Goal: Information Seeking & Learning: Check status

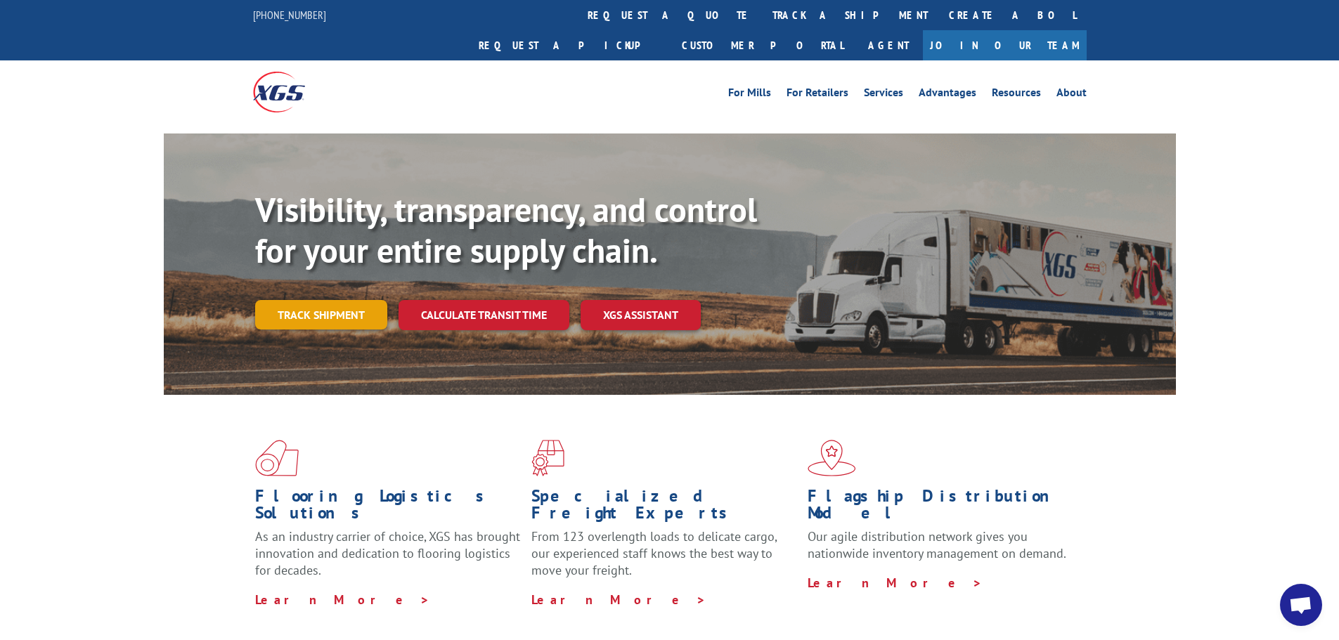
click at [360, 300] on link "Track shipment" at bounding box center [321, 315] width 132 height 30
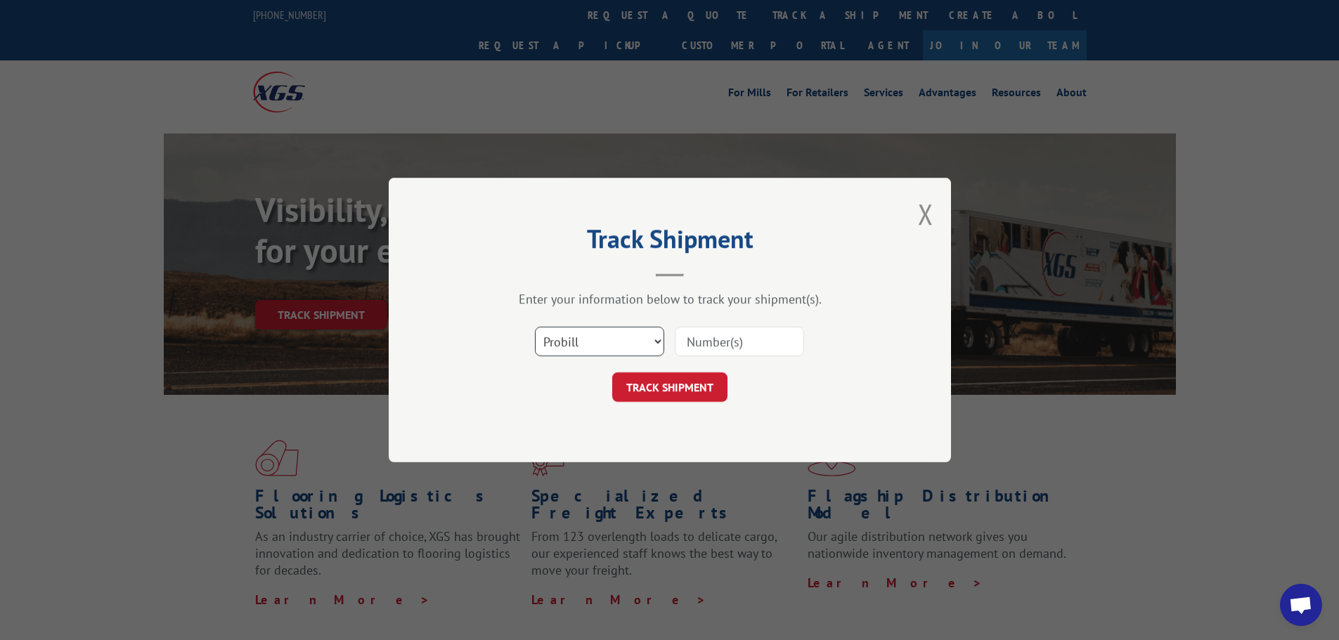
drag, startPoint x: 657, startPoint y: 344, endPoint x: 646, endPoint y: 349, distance: 12.0
click at [657, 344] on select "Select category... Probill BOL PO" at bounding box center [599, 342] width 129 height 30
select select "bol"
click at [535, 327] on select "Select category... Probill BOL PO" at bounding box center [599, 342] width 129 height 30
click at [728, 341] on input at bounding box center [739, 342] width 129 height 30
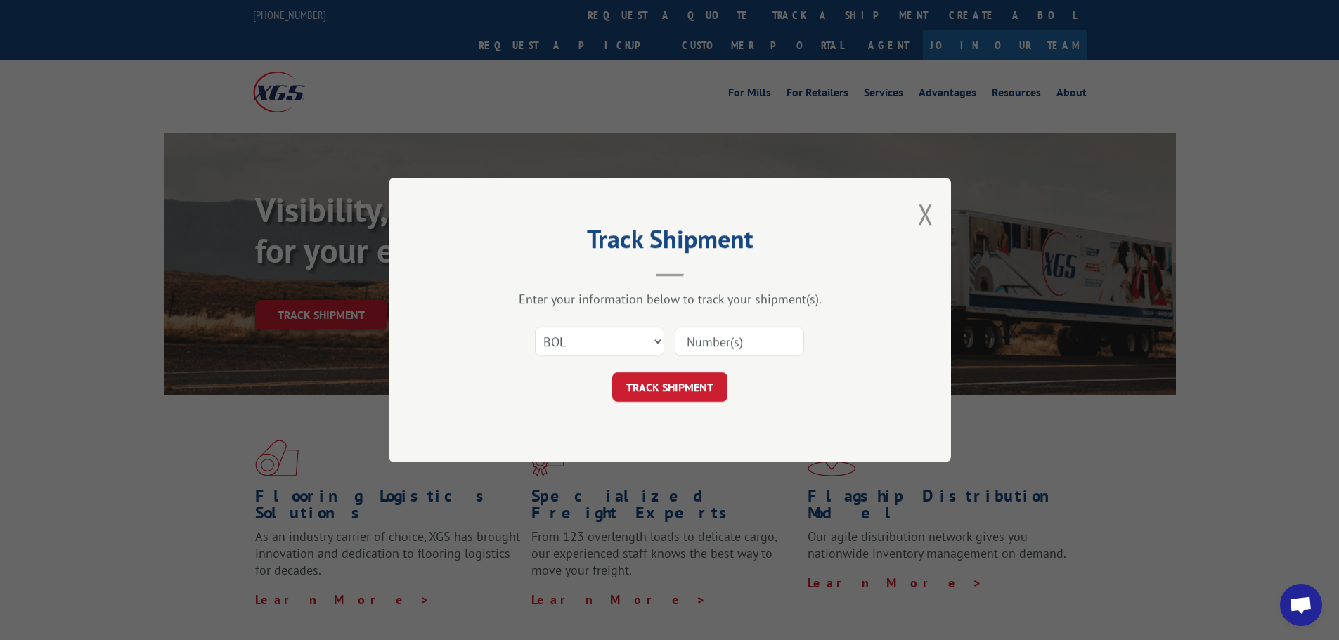
paste input "6100052312"
type input "6100052312"
click at [705, 376] on button "TRACK SHIPMENT" at bounding box center [669, 388] width 115 height 30
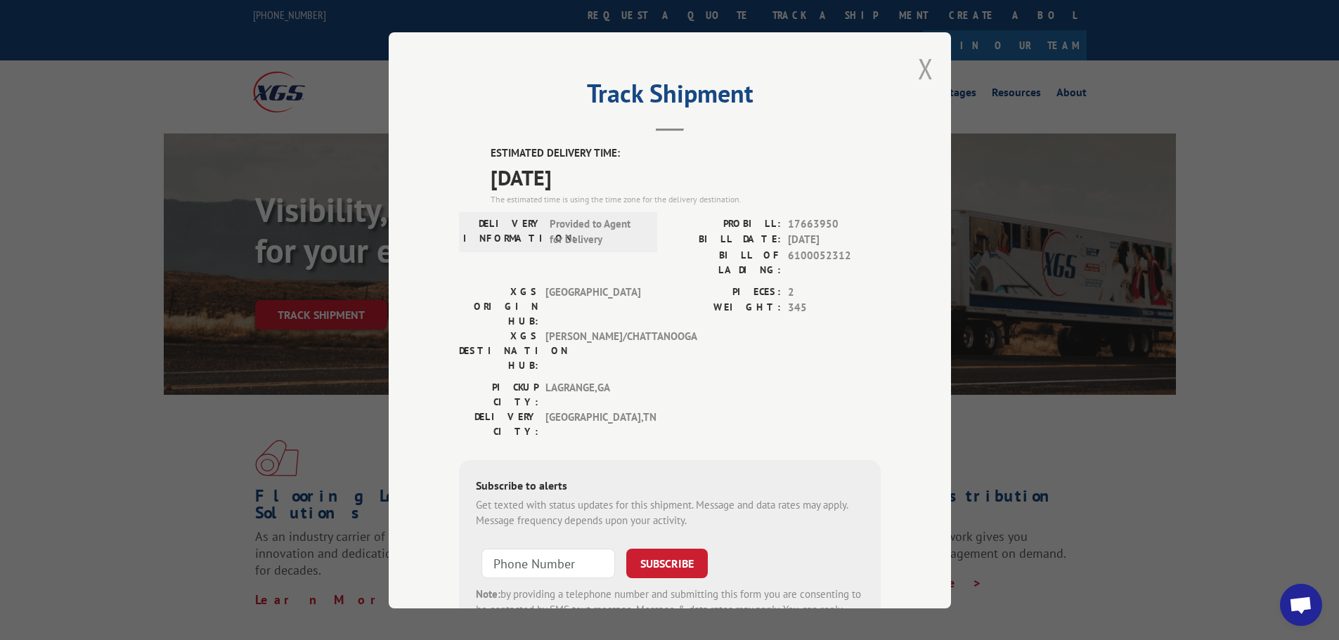
click at [918, 59] on button "Close modal" at bounding box center [925, 68] width 15 height 37
